Goal: Information Seeking & Learning: Check status

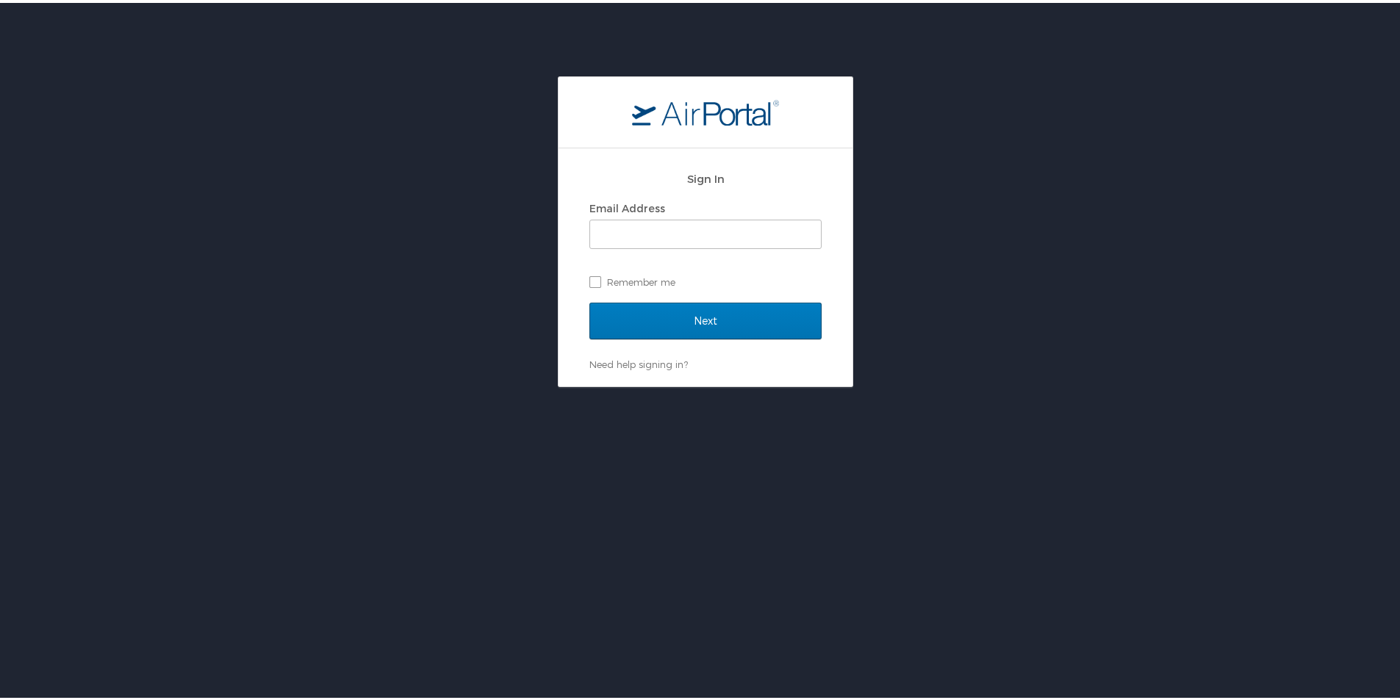
click at [647, 211] on label "Email Address" at bounding box center [627, 205] width 76 height 12
click at [647, 217] on input "Email Address" at bounding box center [705, 231] width 231 height 28
click at [653, 231] on input "Email Address" at bounding box center [705, 231] width 231 height 28
click at [760, 237] on input "Sawan.Dhanotiya@cbtravel.com" at bounding box center [705, 231] width 231 height 28
click at [771, 237] on input "Sawan.Dhanotiya@cbtravel.com" at bounding box center [705, 231] width 231 height 28
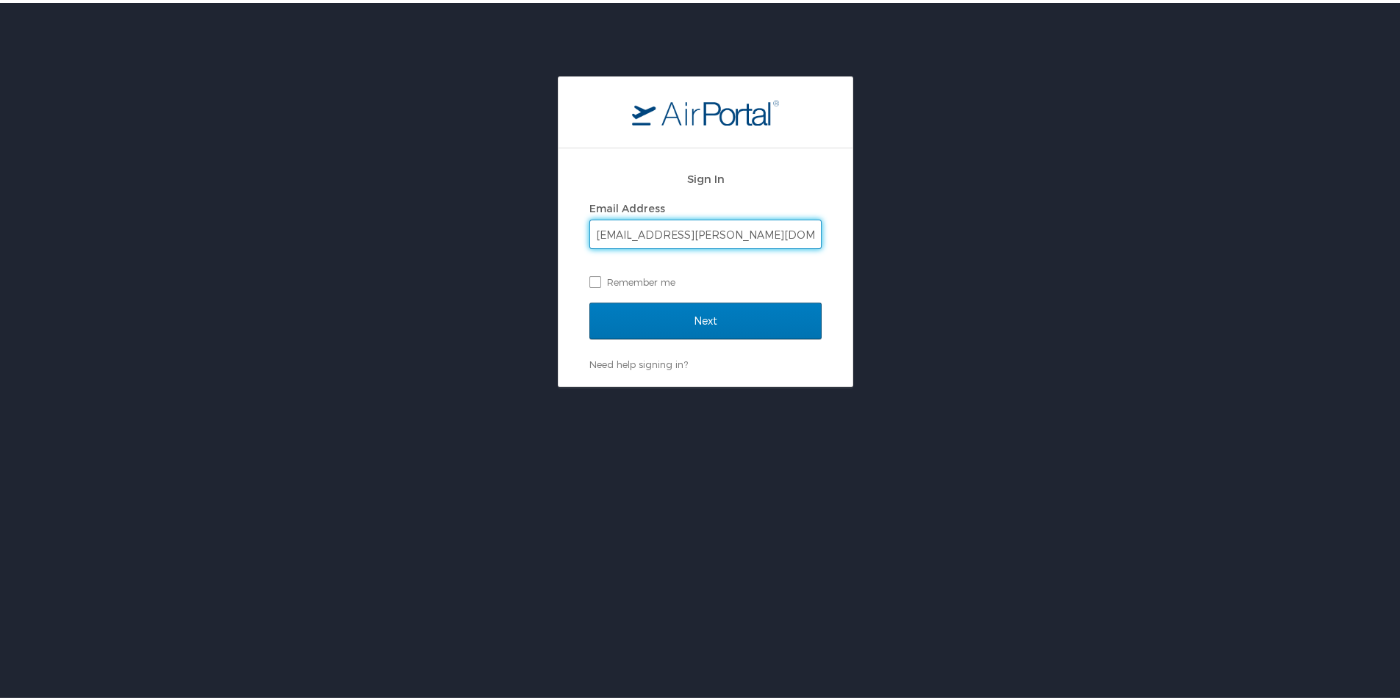
drag, startPoint x: 765, startPoint y: 239, endPoint x: 730, endPoint y: 231, distance: 35.3
click at [730, 231] on input "Sawan.Dhanotiya@cbtravel.com" at bounding box center [705, 231] width 231 height 28
type input "Sawan.Dhanotiya@cbtravel.dev"
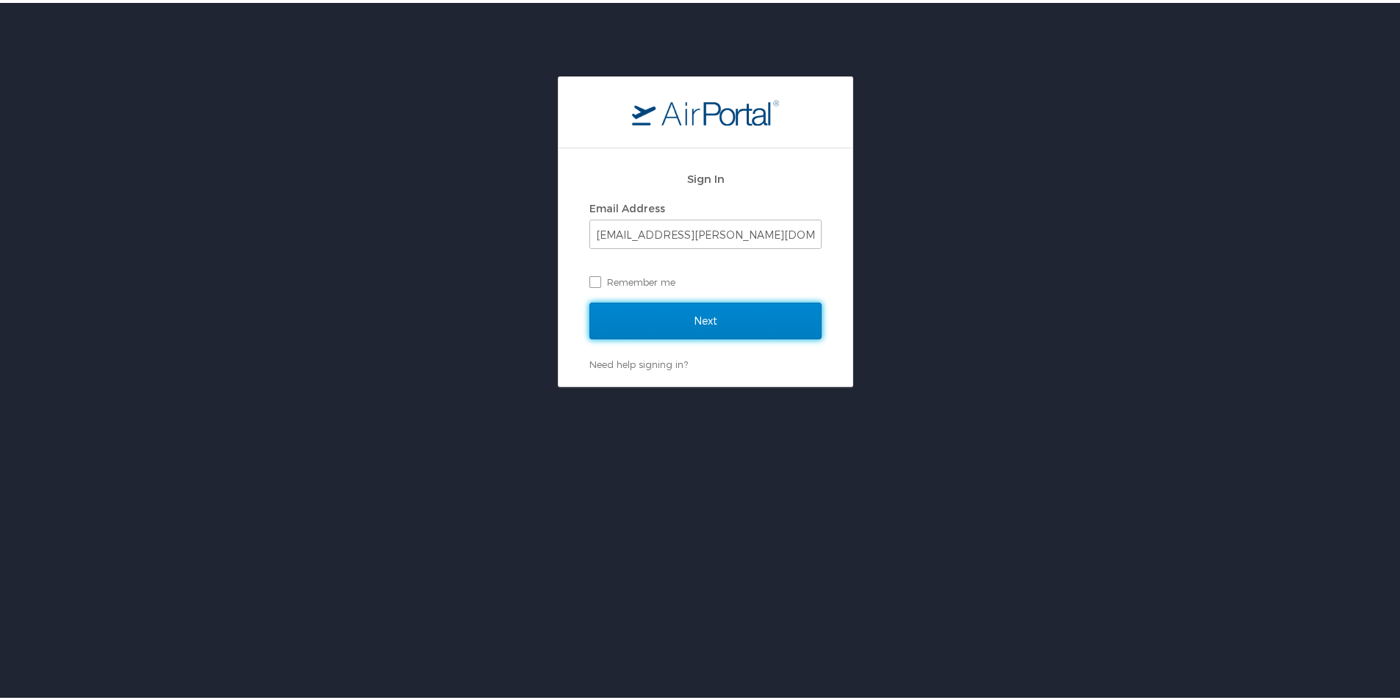
click at [717, 317] on input "Next" at bounding box center [705, 318] width 232 height 37
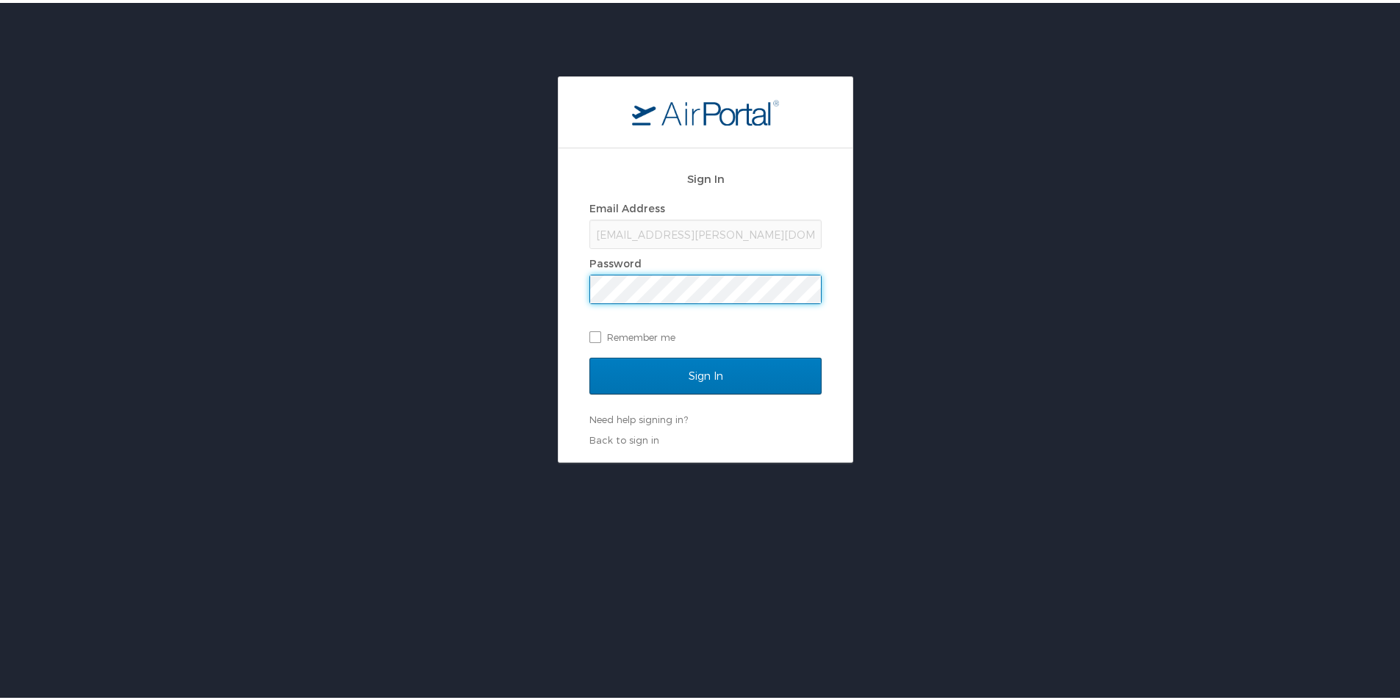
click at [589, 355] on input "Sign In" at bounding box center [705, 373] width 232 height 37
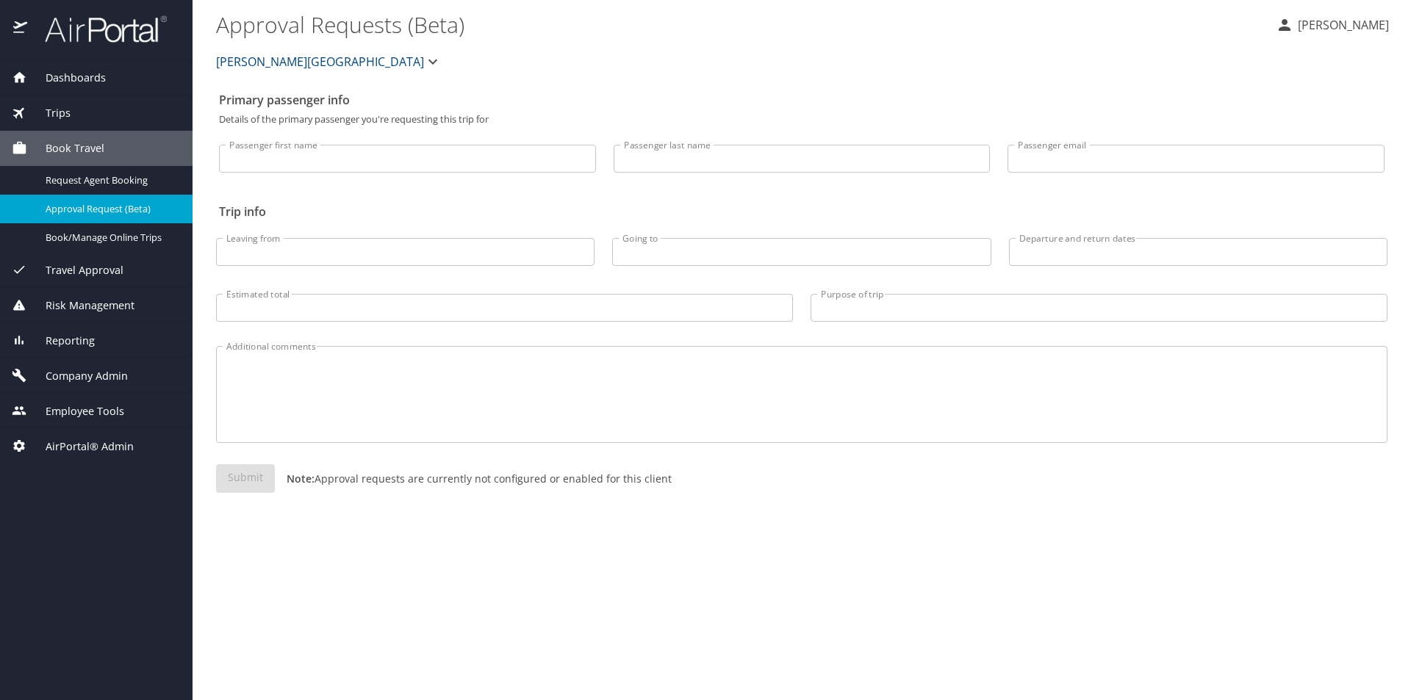
select select "US"
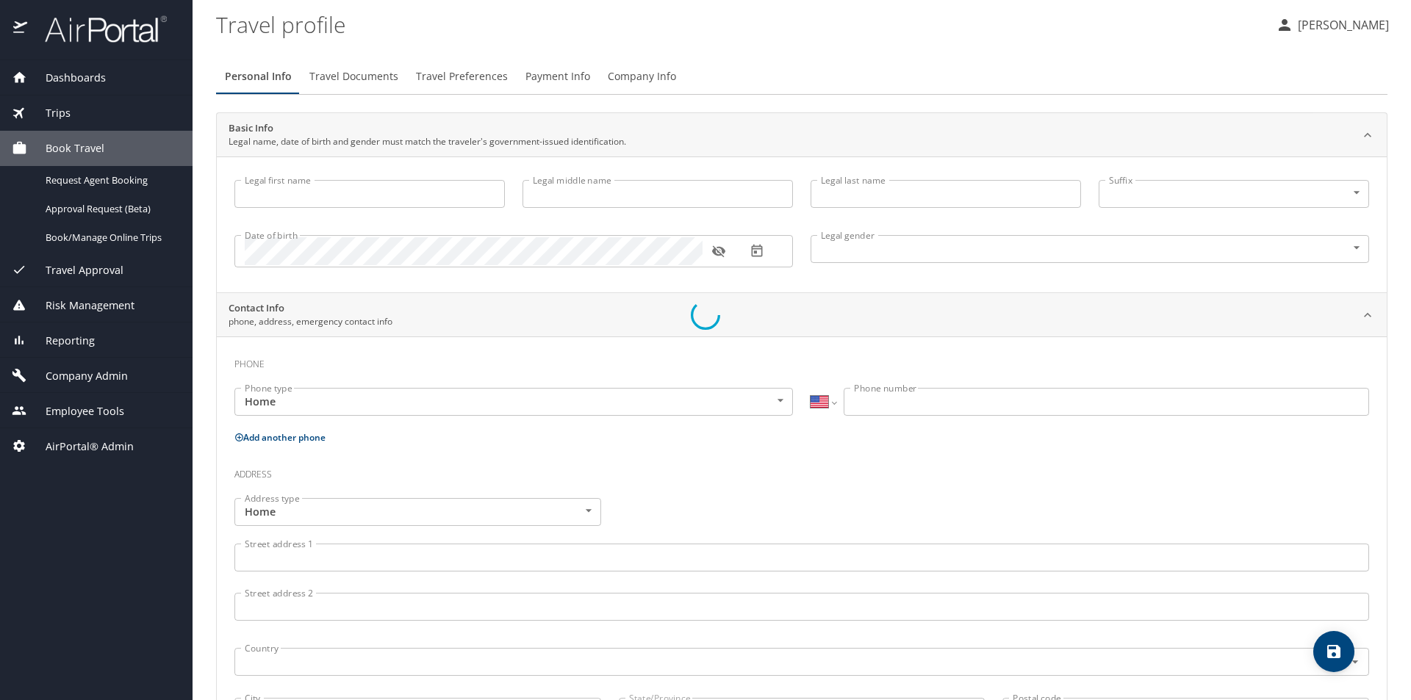
type input "Sawan"
type input "Dhanotiya"
type input "Sr"
type input "Male"
select select "IN"
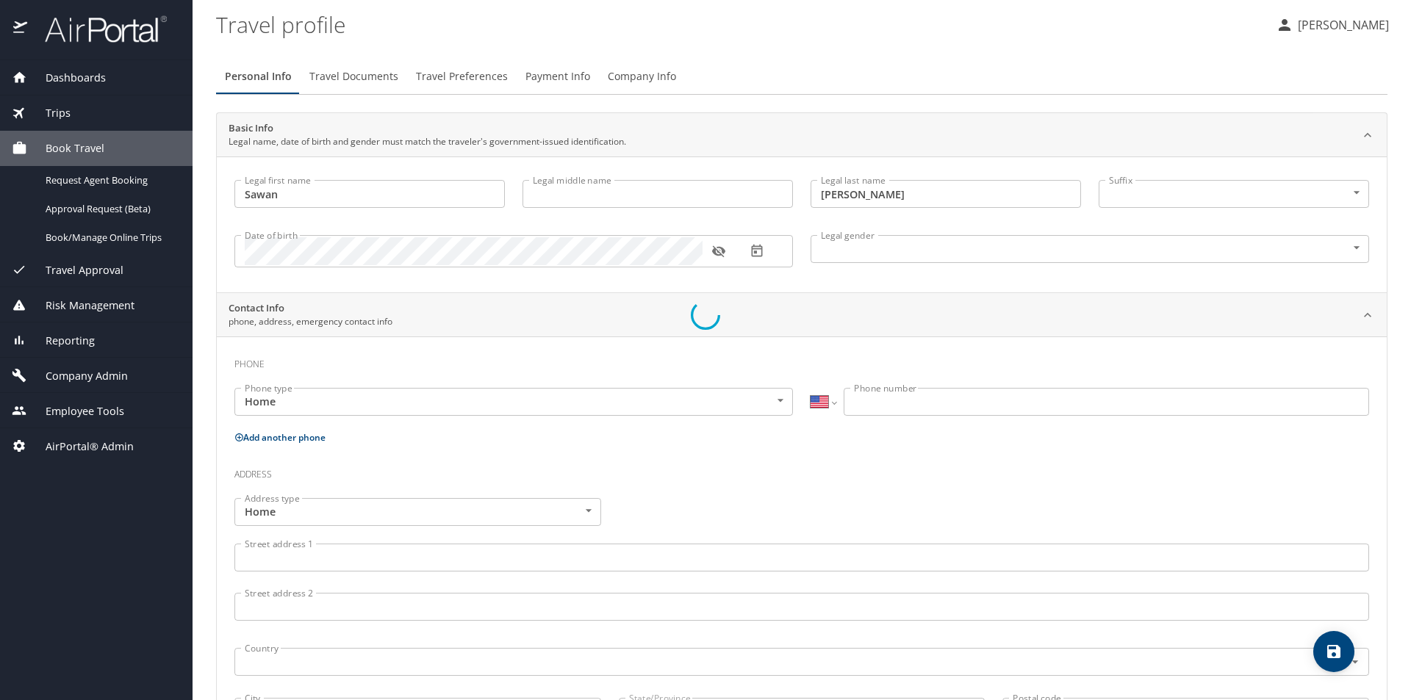
select select "IN"
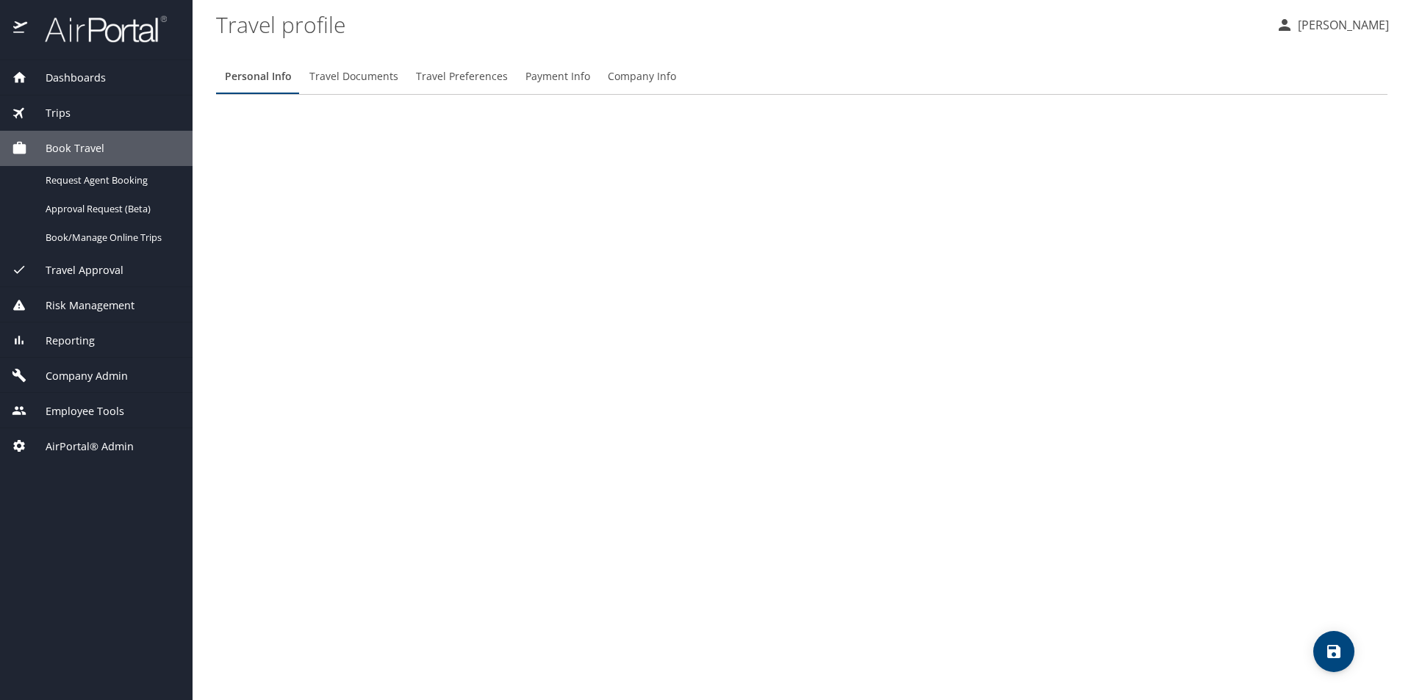
click at [73, 109] on div "Trips" at bounding box center [96, 113] width 169 height 16
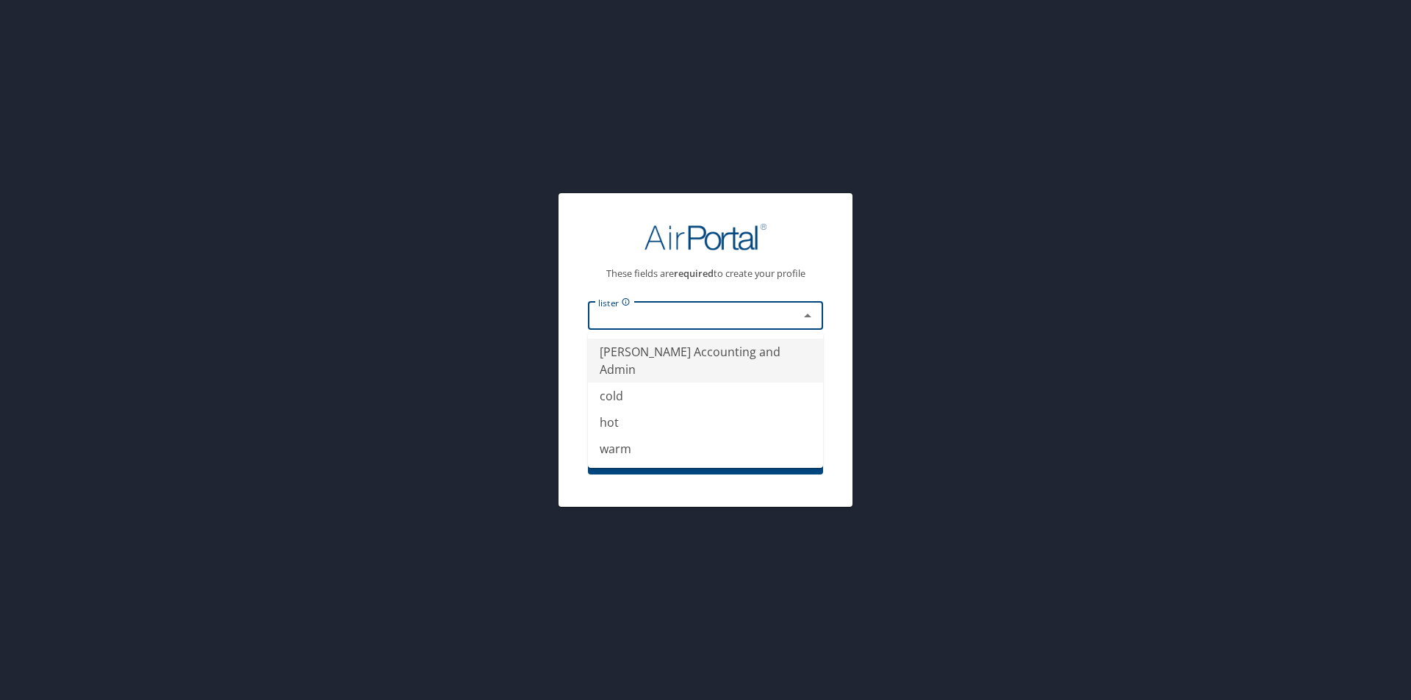
click at [665, 313] on input "text" at bounding box center [683, 315] width 183 height 19
click at [677, 360] on li "Christopherson Accounting and Admin" at bounding box center [705, 361] width 235 height 44
type input "Christopherson Accounting and Admin"
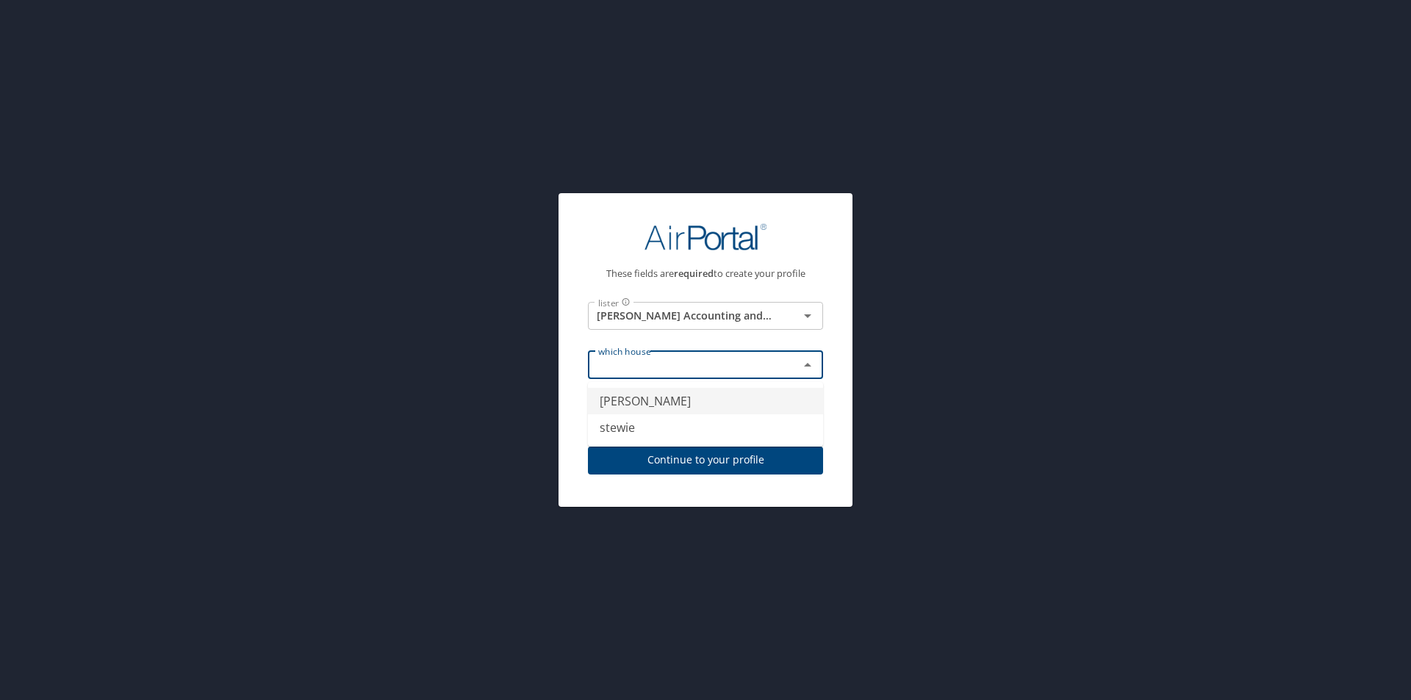
click at [677, 360] on input "text" at bounding box center [683, 365] width 183 height 19
click at [664, 400] on li "griffin" at bounding box center [705, 401] width 235 height 26
type input "griffin"
click at [660, 409] on input "text" at bounding box center [683, 414] width 183 height 19
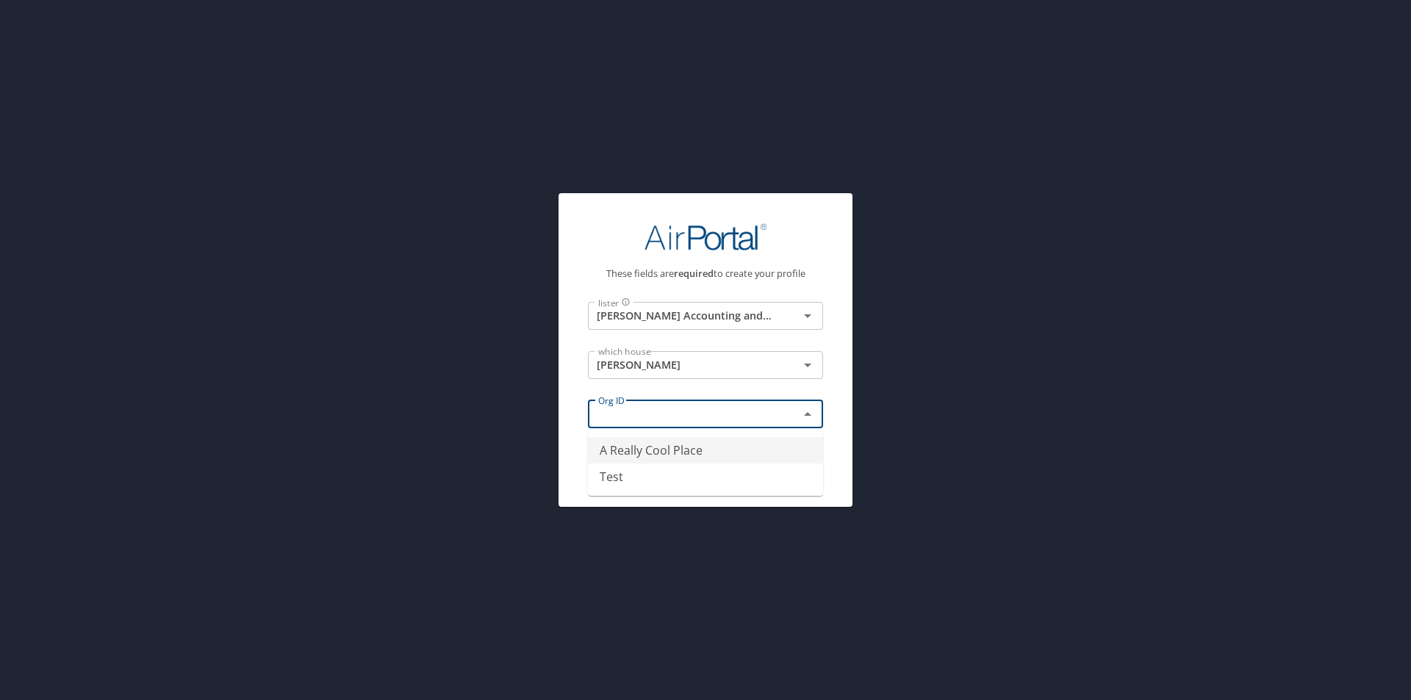
click at [648, 456] on li "A Really Cool Place" at bounding box center [705, 450] width 235 height 26
type input "A Really Cool Place"
click at [678, 460] on span "Continue to your profile" at bounding box center [705, 460] width 212 height 18
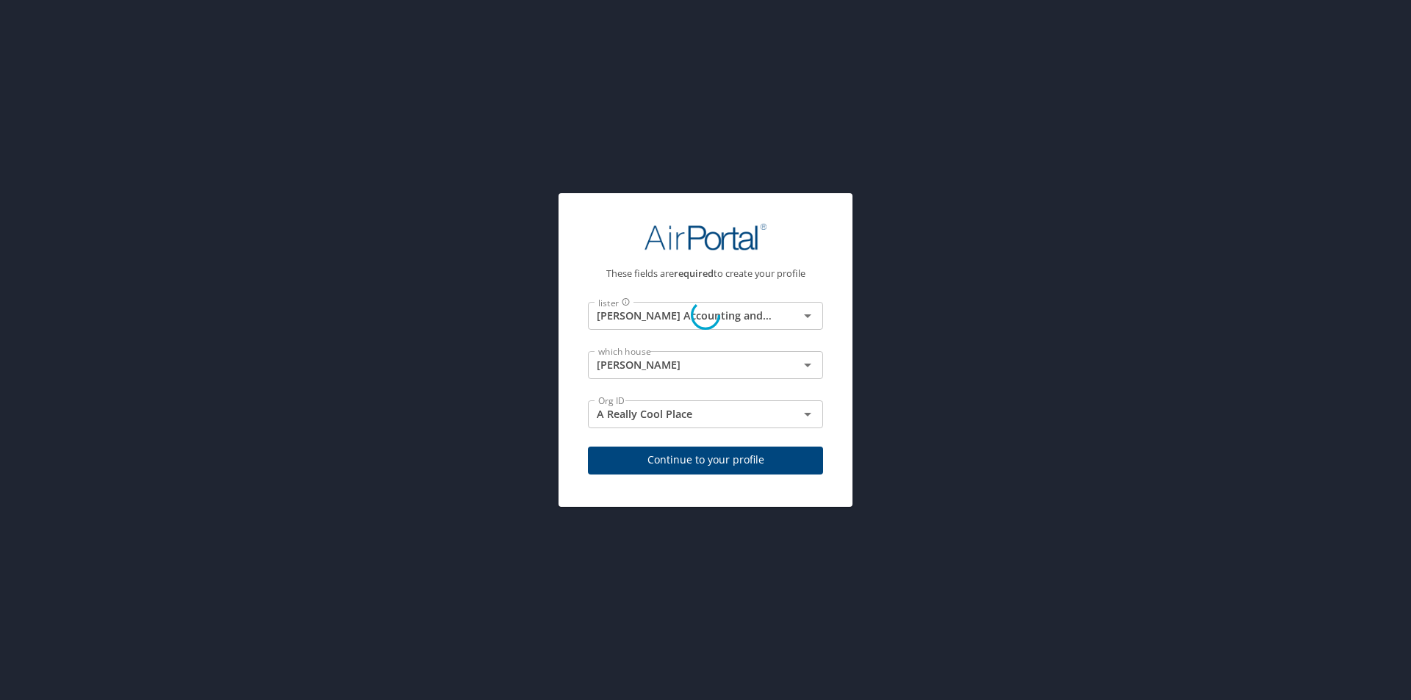
select select "IN"
select select "US"
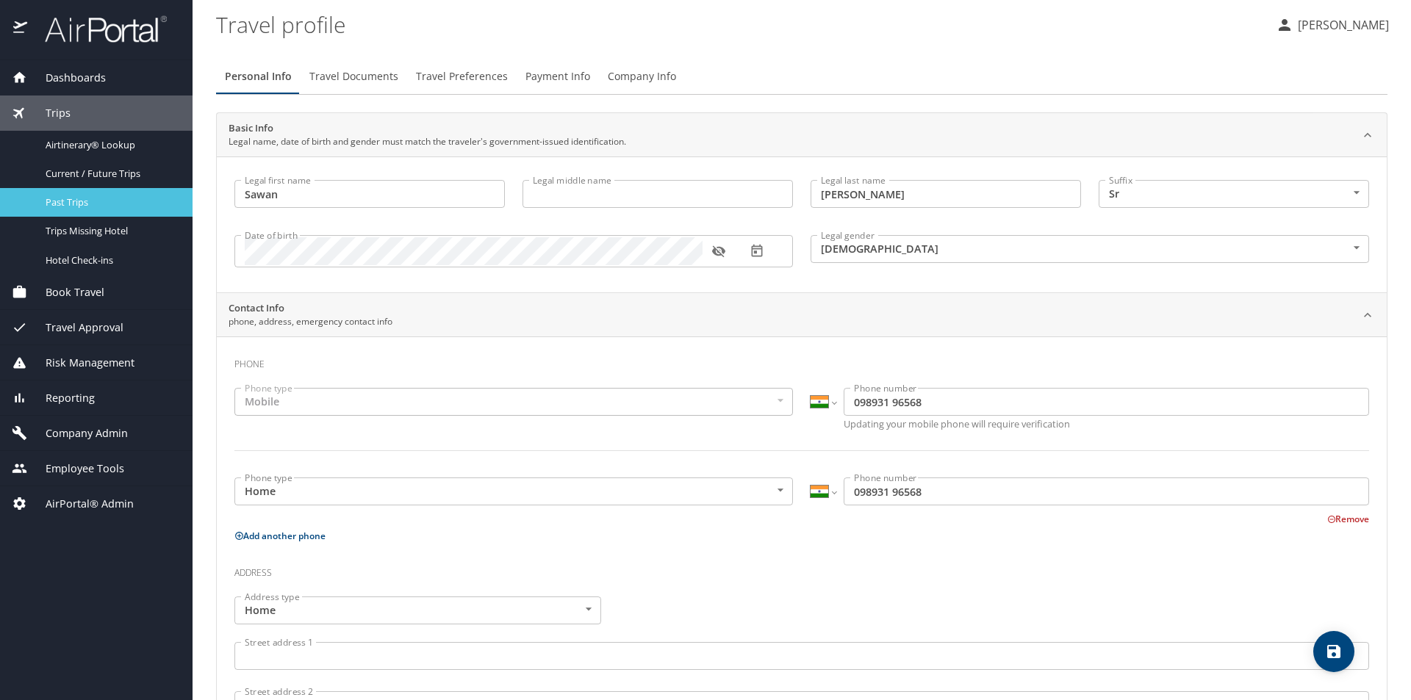
click at [97, 199] on span "Past Trips" at bounding box center [110, 202] width 129 height 14
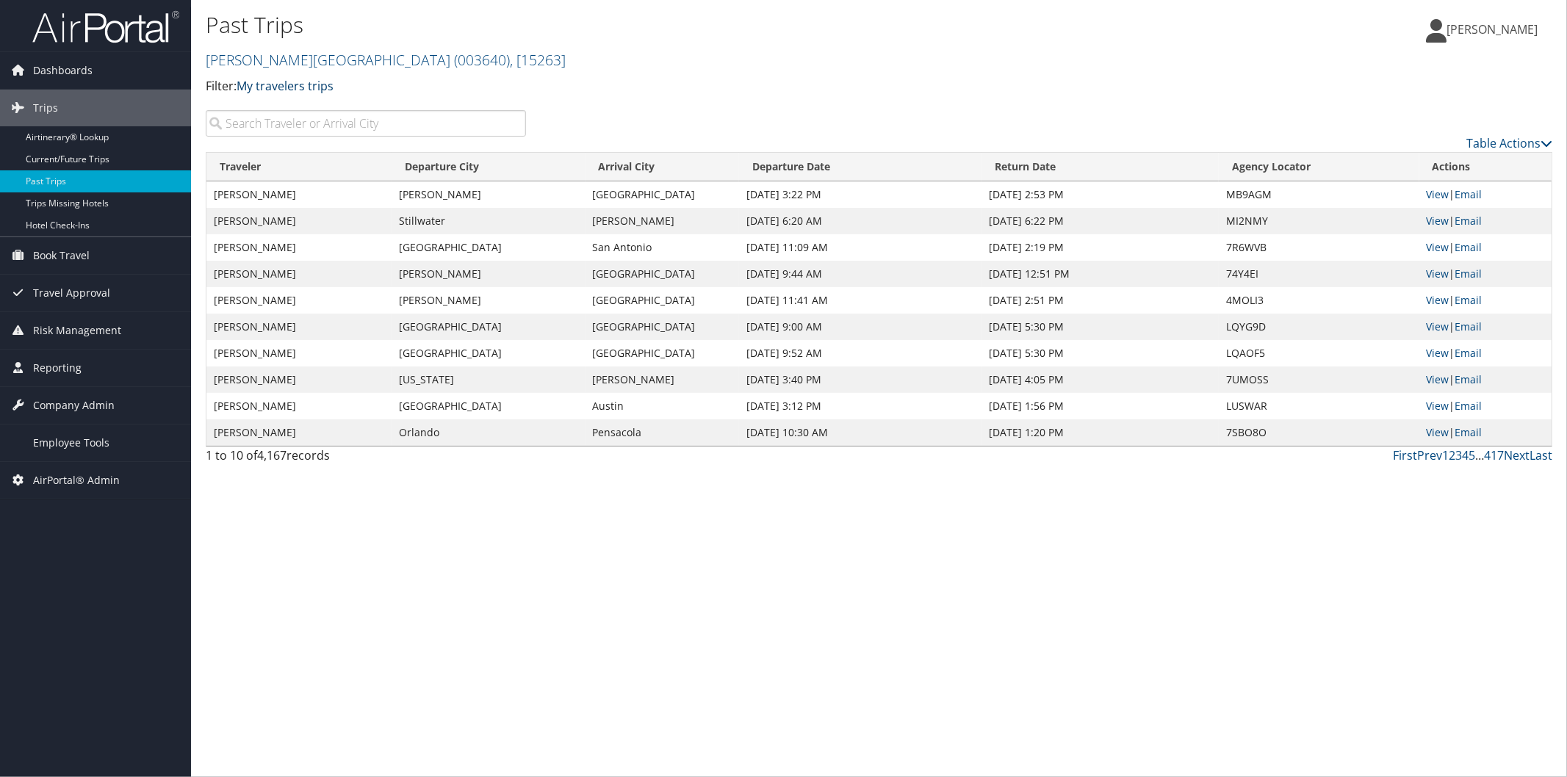
click at [284, 82] on link "My travelers trips" at bounding box center [285, 86] width 97 height 16
click at [301, 111] on link "My trips" at bounding box center [336, 108] width 193 height 25
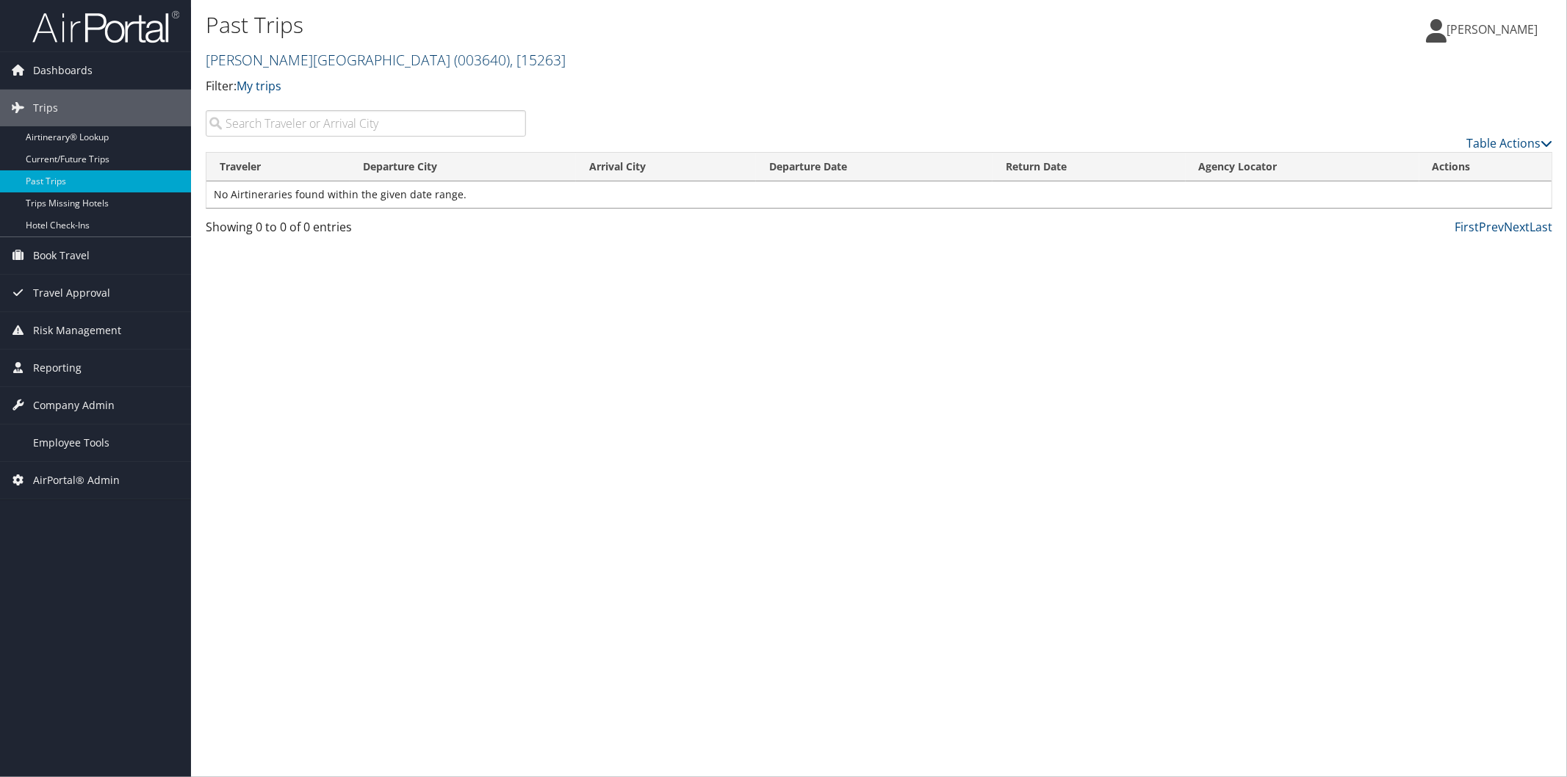
click at [292, 54] on link "[PERSON_NAME][GEOGRAPHIC_DATA] ( 003640 ) , [ 15263 ]" at bounding box center [386, 60] width 360 height 20
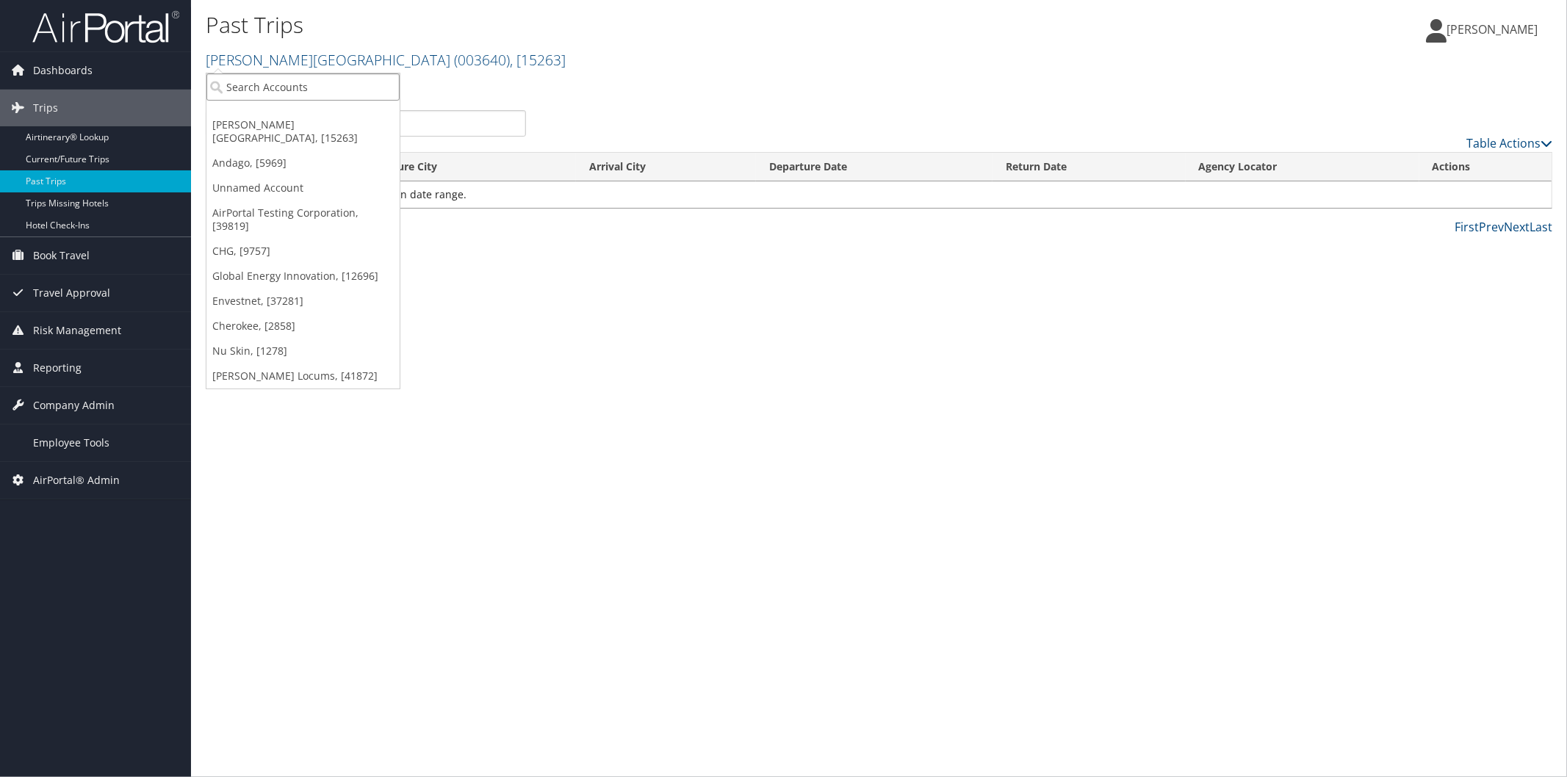
click at [287, 86] on input "search" at bounding box center [302, 86] width 193 height 27
type input "cbt"
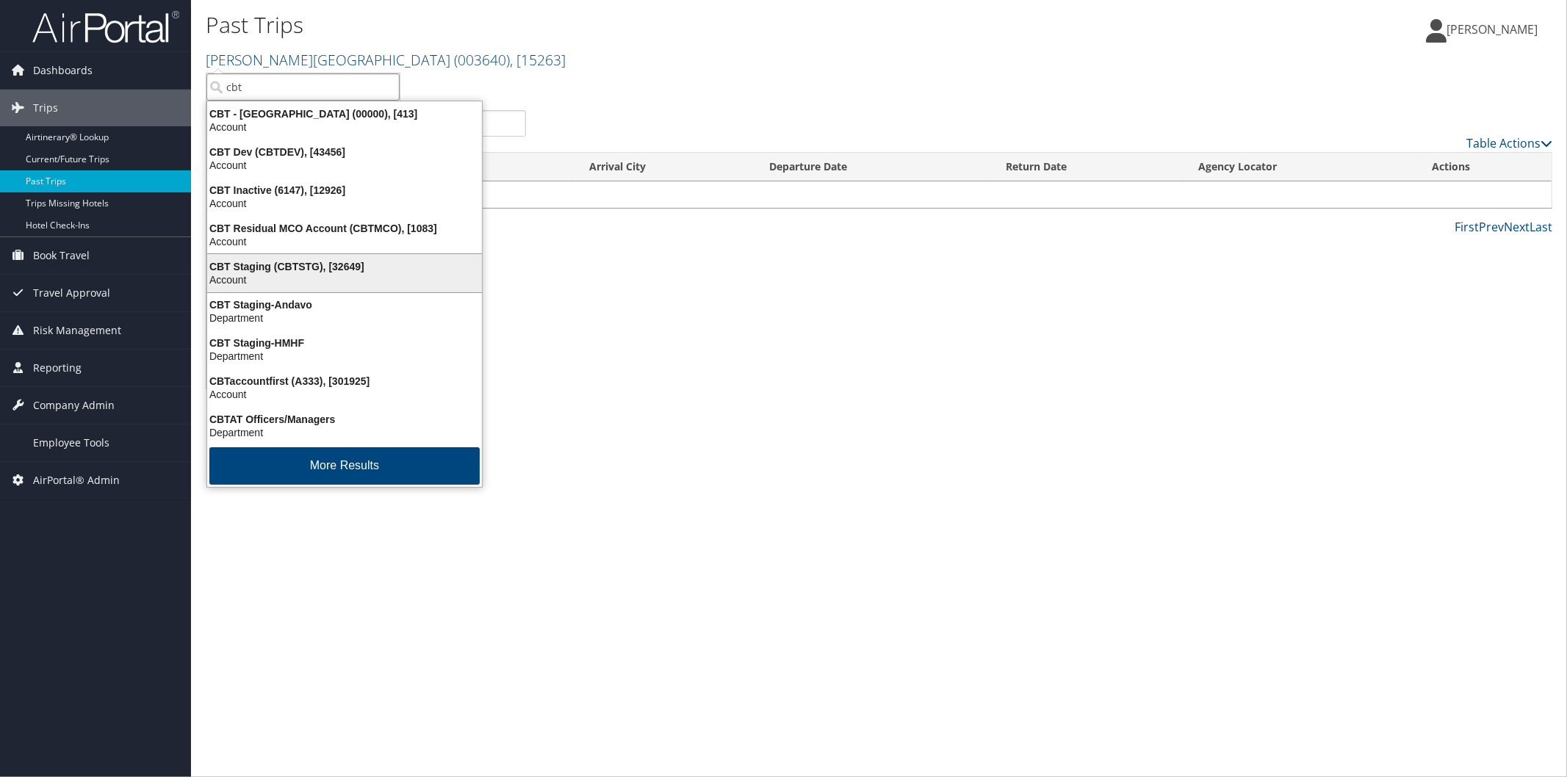
click at [273, 267] on div "CBT Staging (CBTSTG), [32649]" at bounding box center [344, 266] width 292 height 13
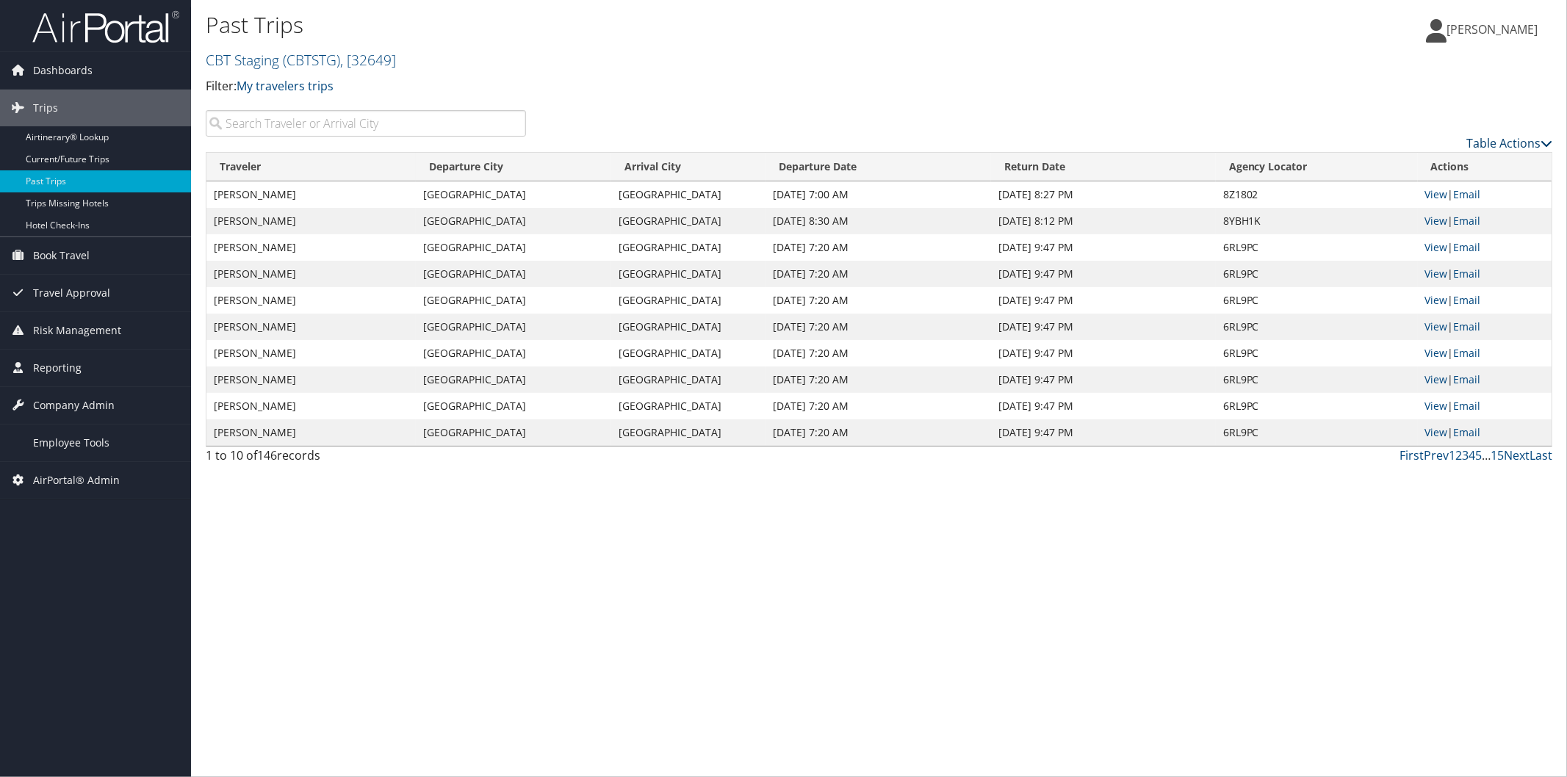
click at [1517, 142] on link "Table Actions" at bounding box center [1509, 143] width 86 height 16
click at [1408, 215] on link "Page Length" at bounding box center [1449, 215] width 193 height 25
click at [1367, 238] on link "100" at bounding box center [1449, 241] width 193 height 25
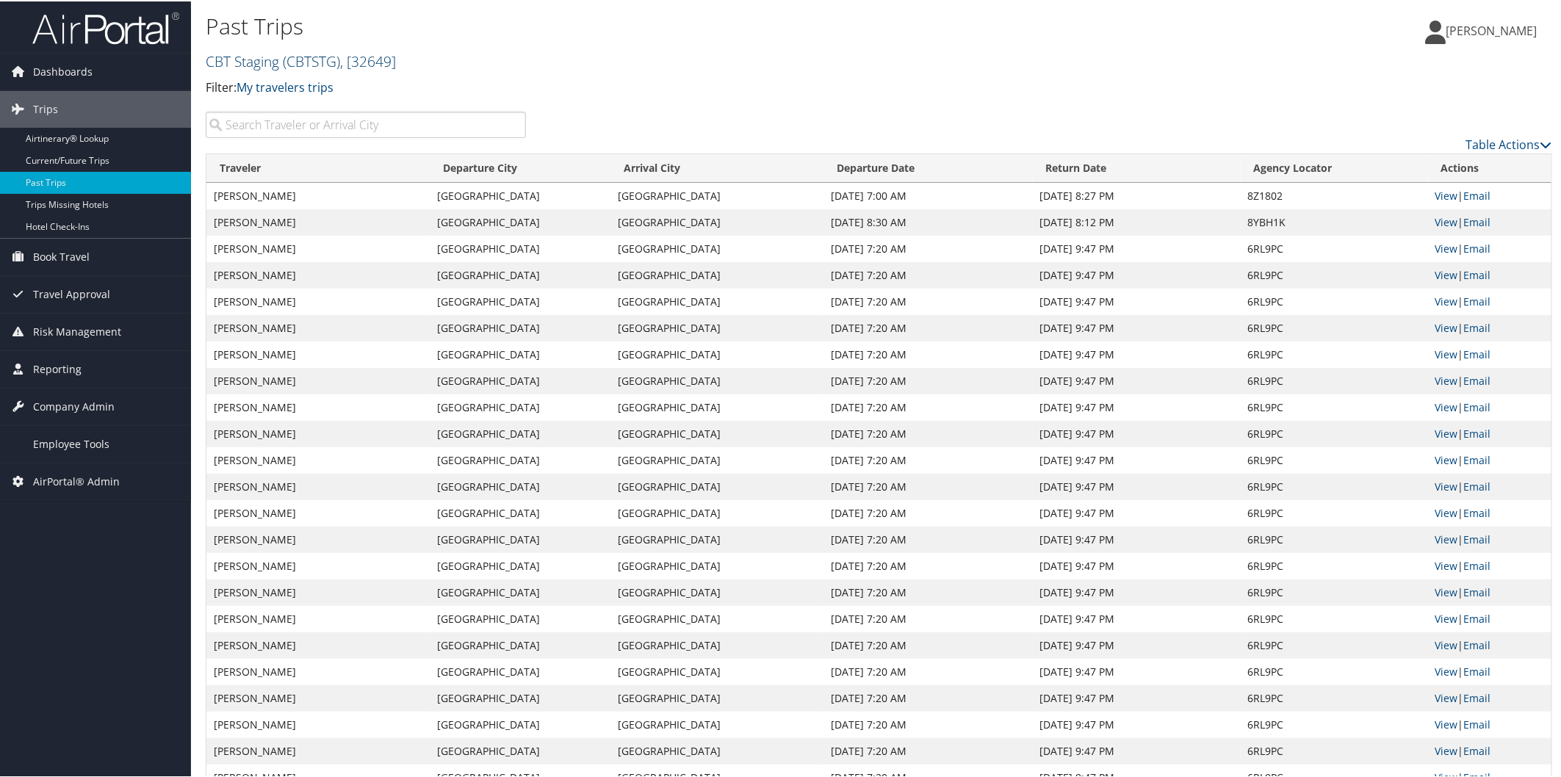
click at [276, 61] on link "CBT Staging ( CBTSTG ) , [ 32649 ]" at bounding box center [301, 60] width 190 height 20
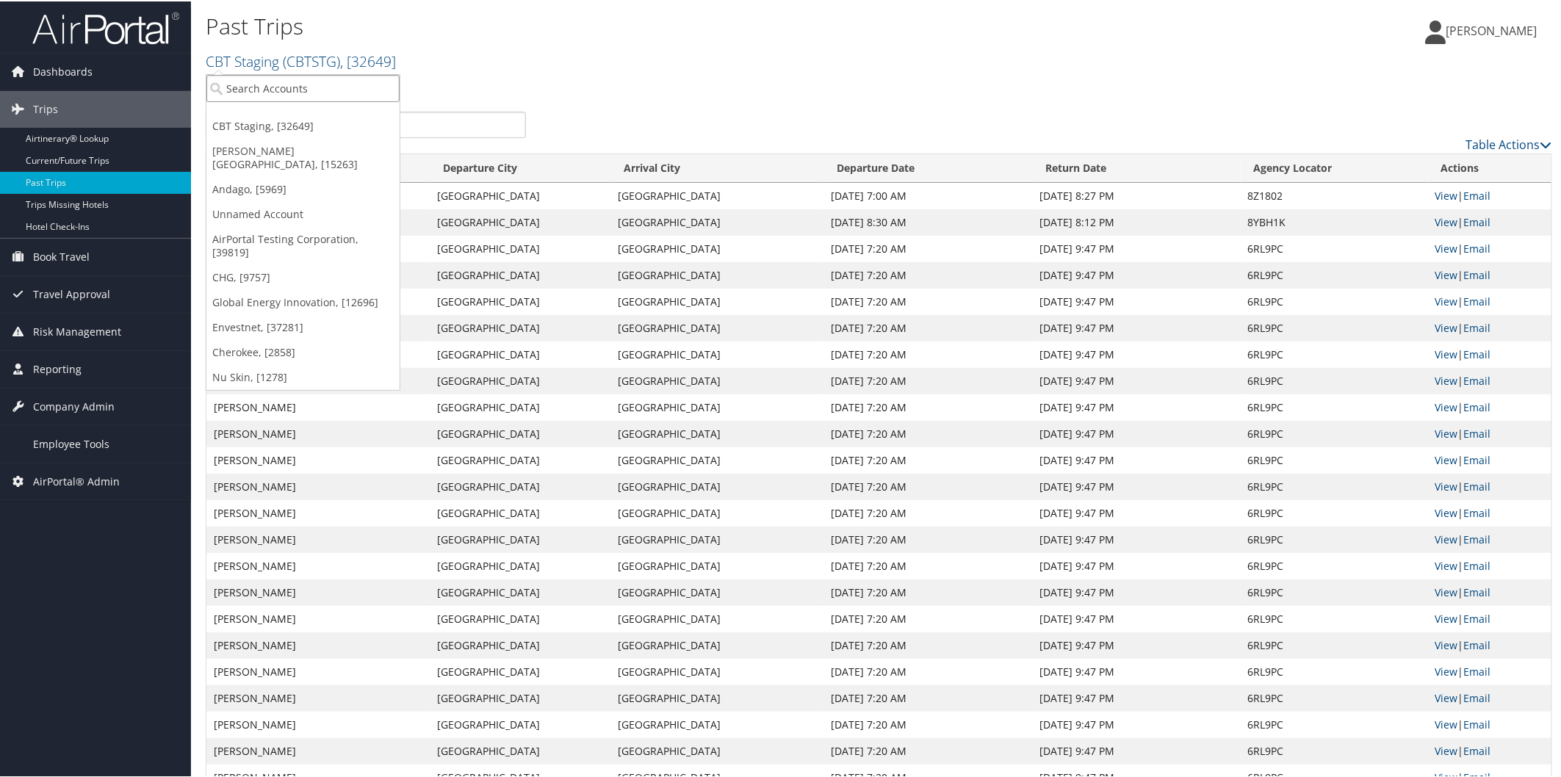
click at [281, 89] on input "search" at bounding box center [302, 86] width 193 height 27
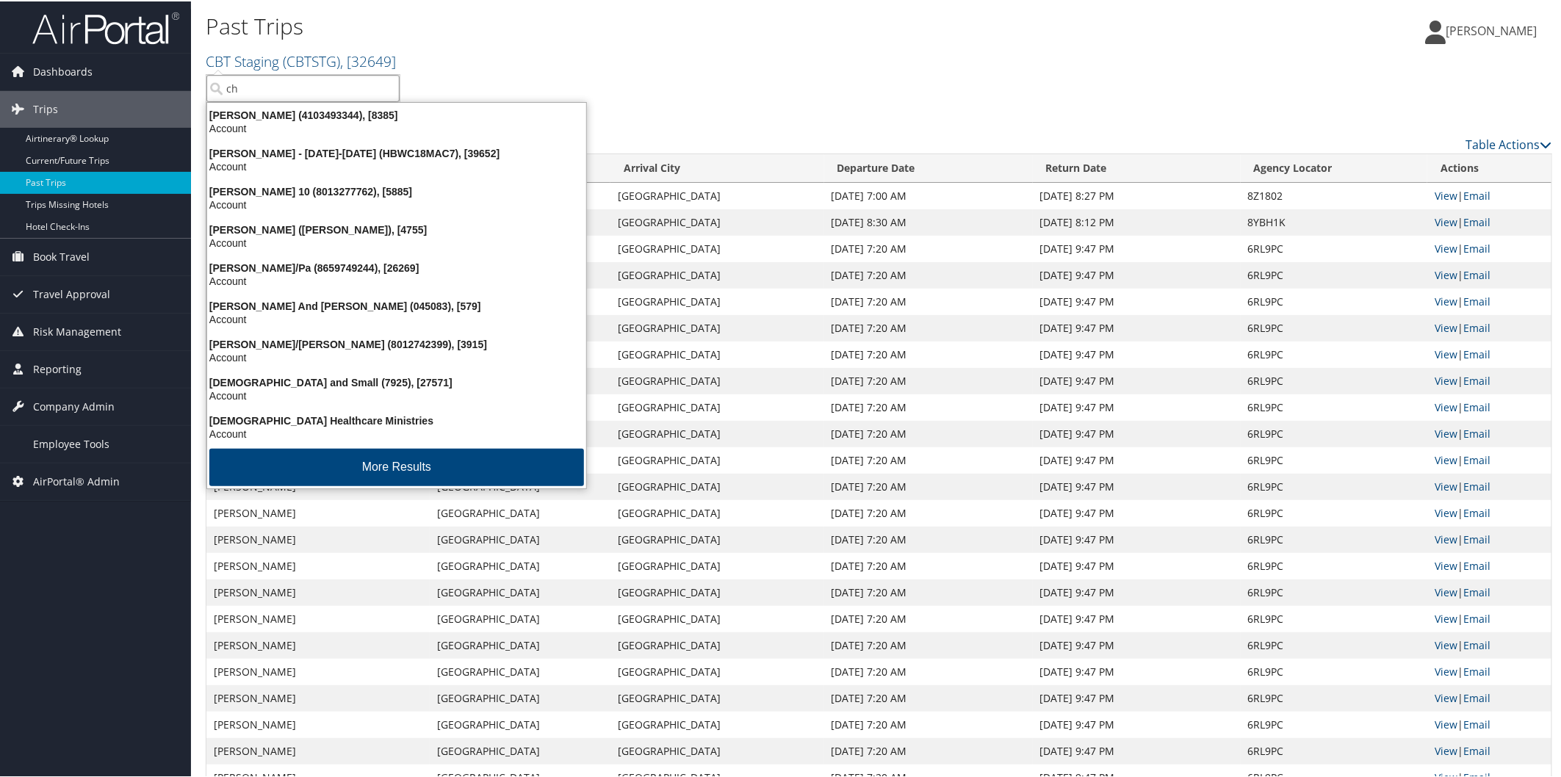
type input "c"
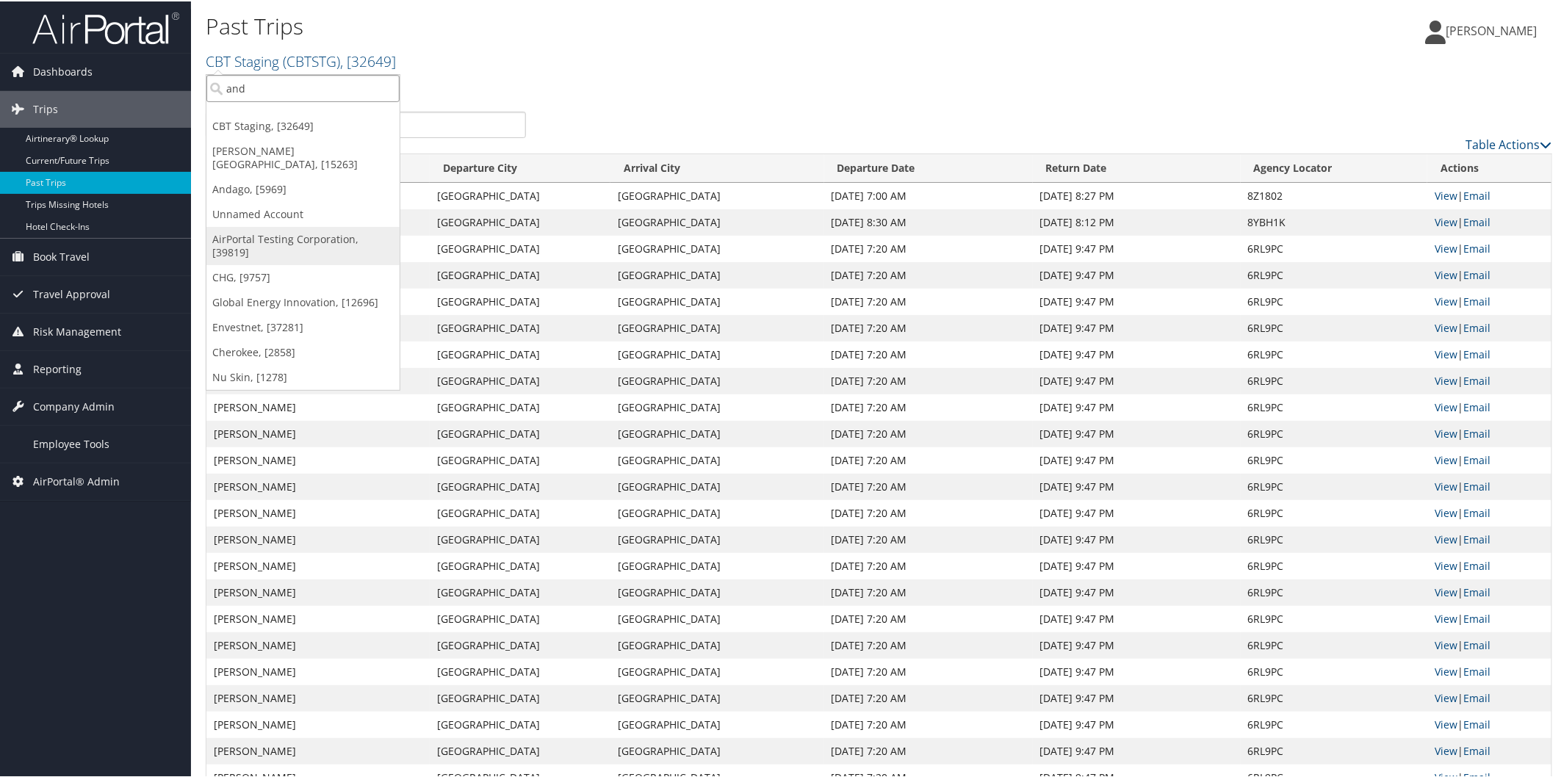
type input "anda"
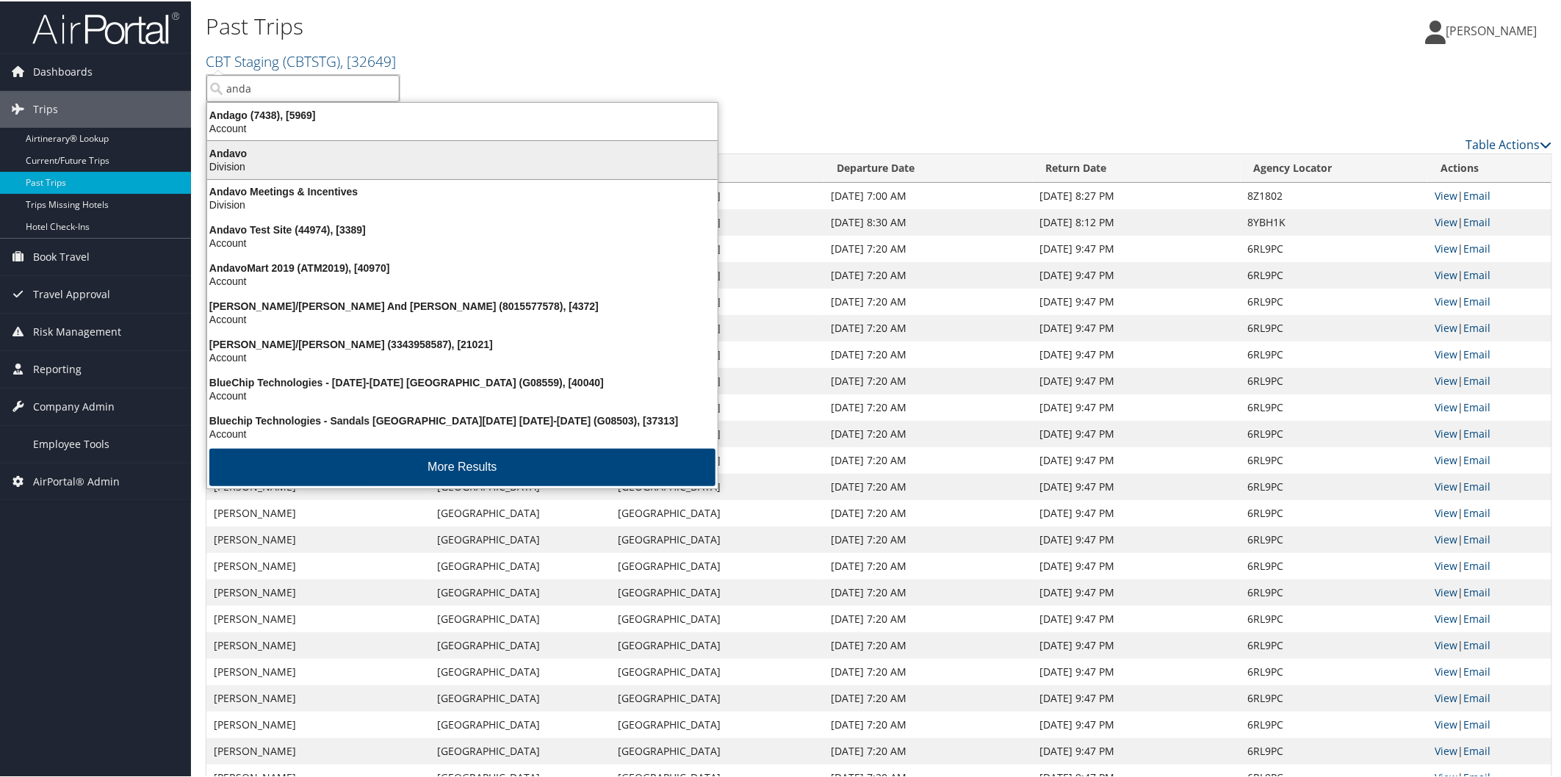
click at [314, 148] on div "Andavo" at bounding box center [462, 151] width 528 height 13
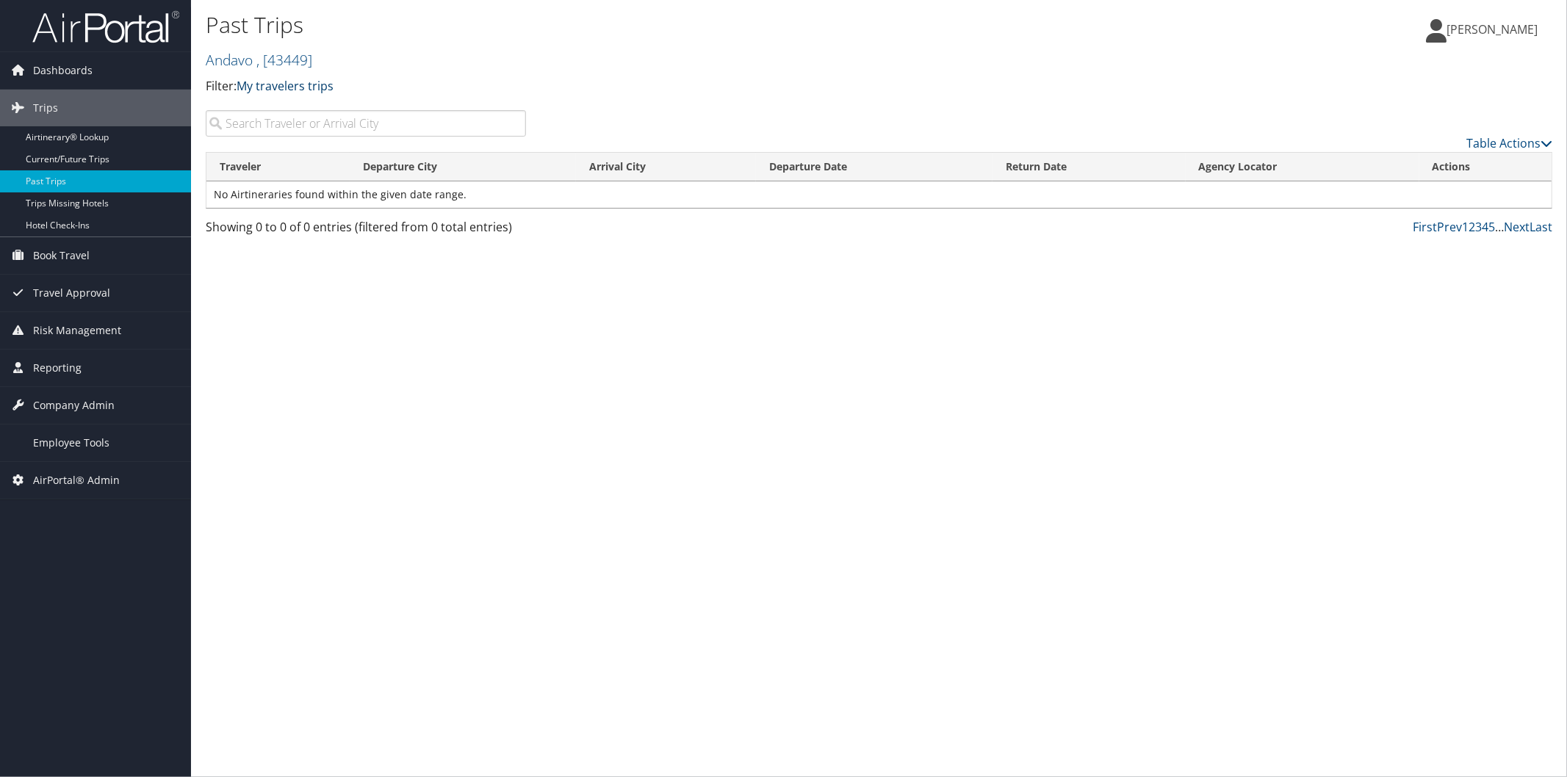
click at [311, 82] on link "My travelers trips" at bounding box center [285, 86] width 97 height 16
click at [296, 109] on link "My trips" at bounding box center [336, 108] width 193 height 25
click at [83, 156] on link "Current/Future Trips" at bounding box center [95, 159] width 191 height 22
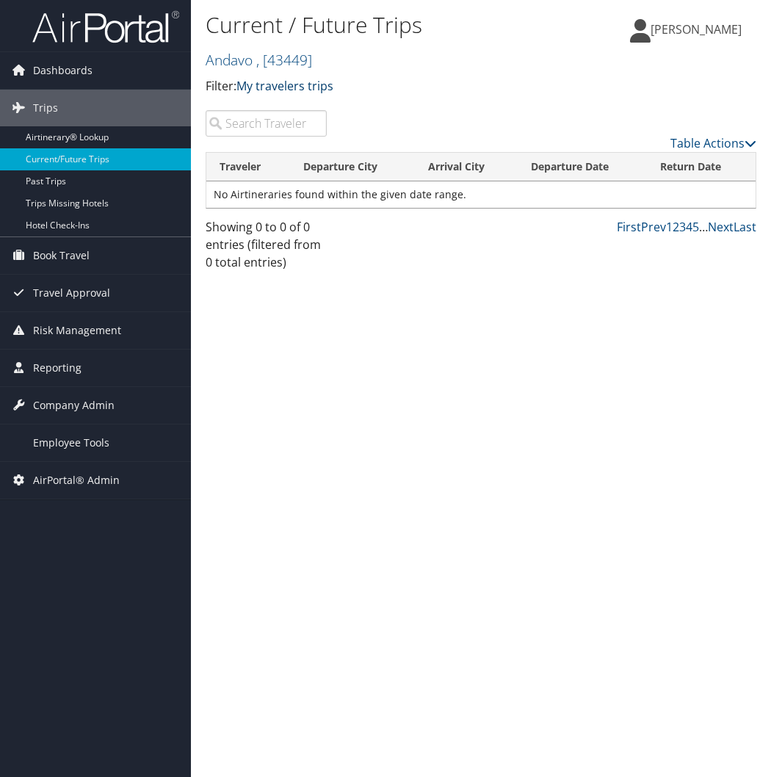
click at [276, 83] on link "My travelers trips" at bounding box center [285, 86] width 97 height 16
click at [306, 109] on link "My trips" at bounding box center [336, 108] width 193 height 25
click at [276, 85] on link "My trips" at bounding box center [259, 86] width 45 height 16
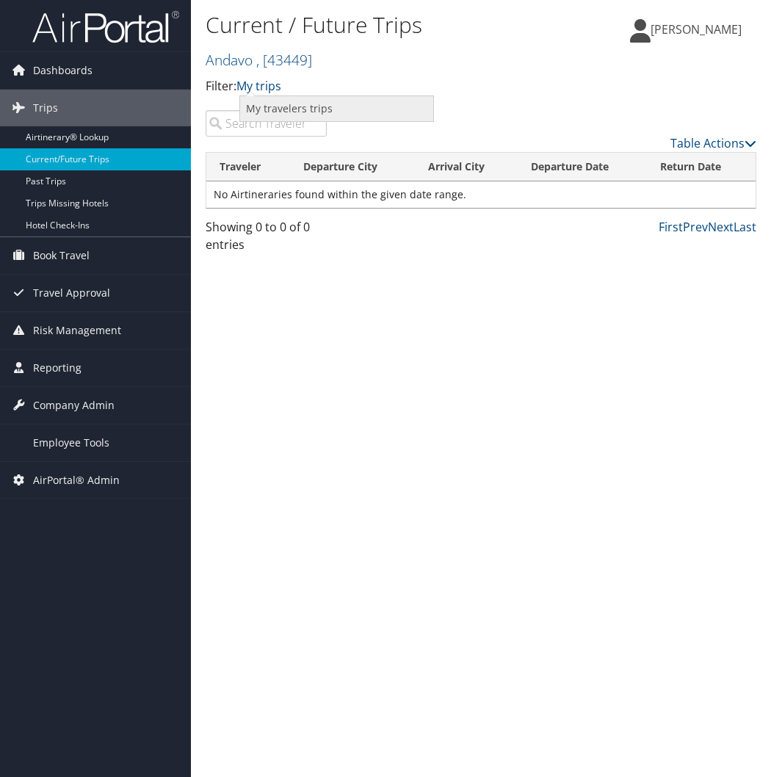
click at [321, 106] on link "My travelers trips" at bounding box center [336, 108] width 193 height 25
